Goal: Task Accomplishment & Management: Manage account settings

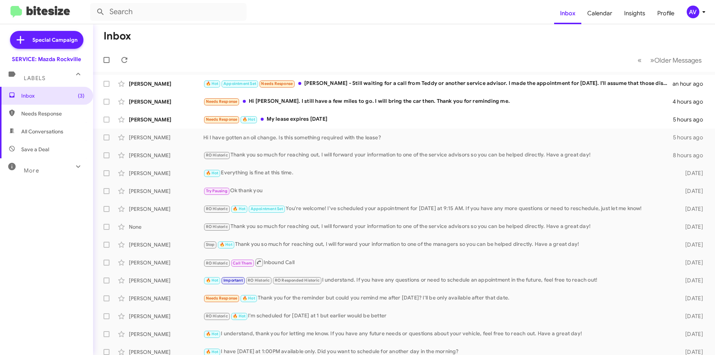
click at [692, 15] on div "AV" at bounding box center [693, 12] width 13 height 13
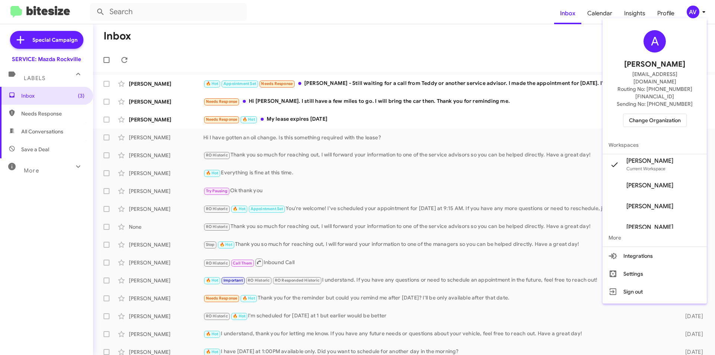
click at [664, 114] on span "Change Organization" at bounding box center [655, 120] width 52 height 13
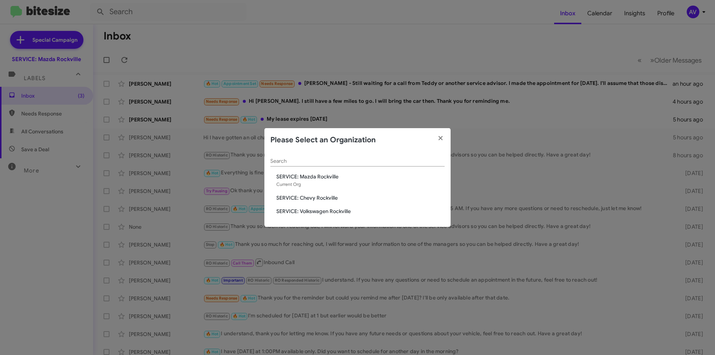
click at [314, 210] on span "SERVICE: Volkswagen Rockville" at bounding box center [360, 210] width 168 height 7
